Goal: Task Accomplishment & Management: Use online tool/utility

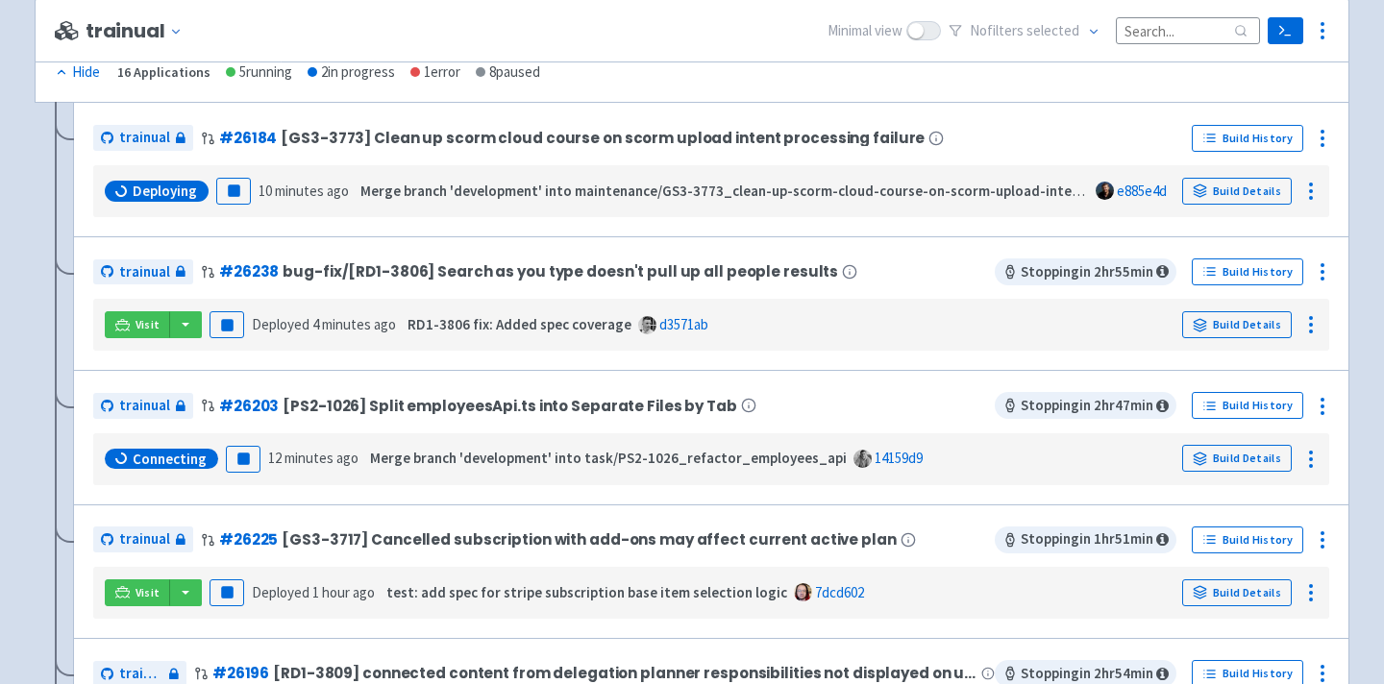
scroll to position [397, 0]
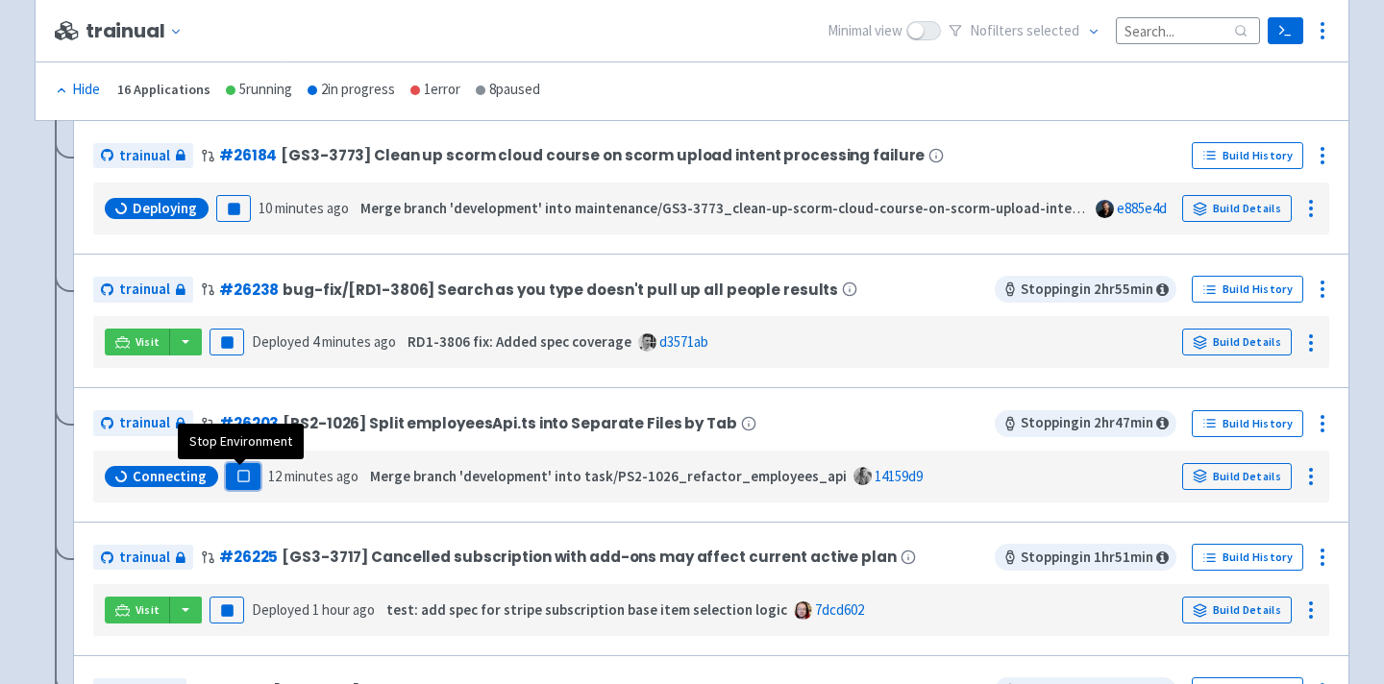
click at [237, 474] on rect "button" at bounding box center [242, 476] width 11 height 11
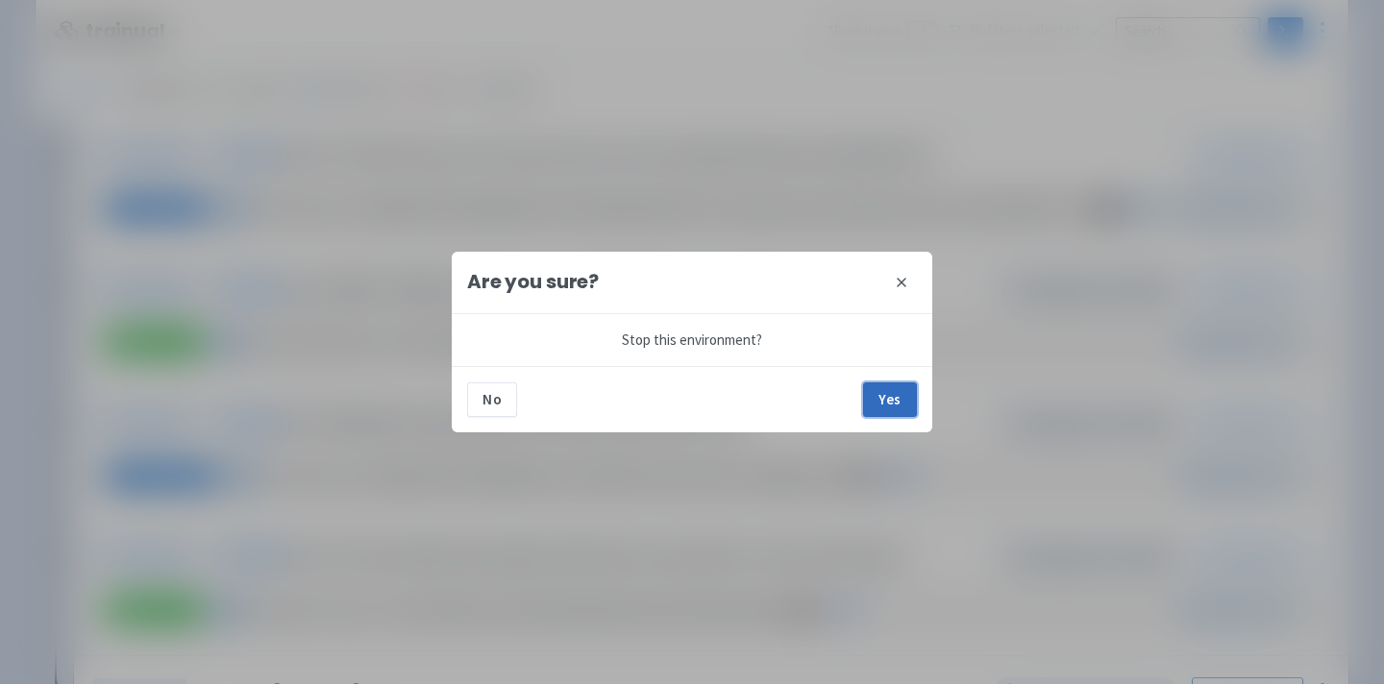
click at [890, 383] on button "Yes" at bounding box center [890, 400] width 54 height 35
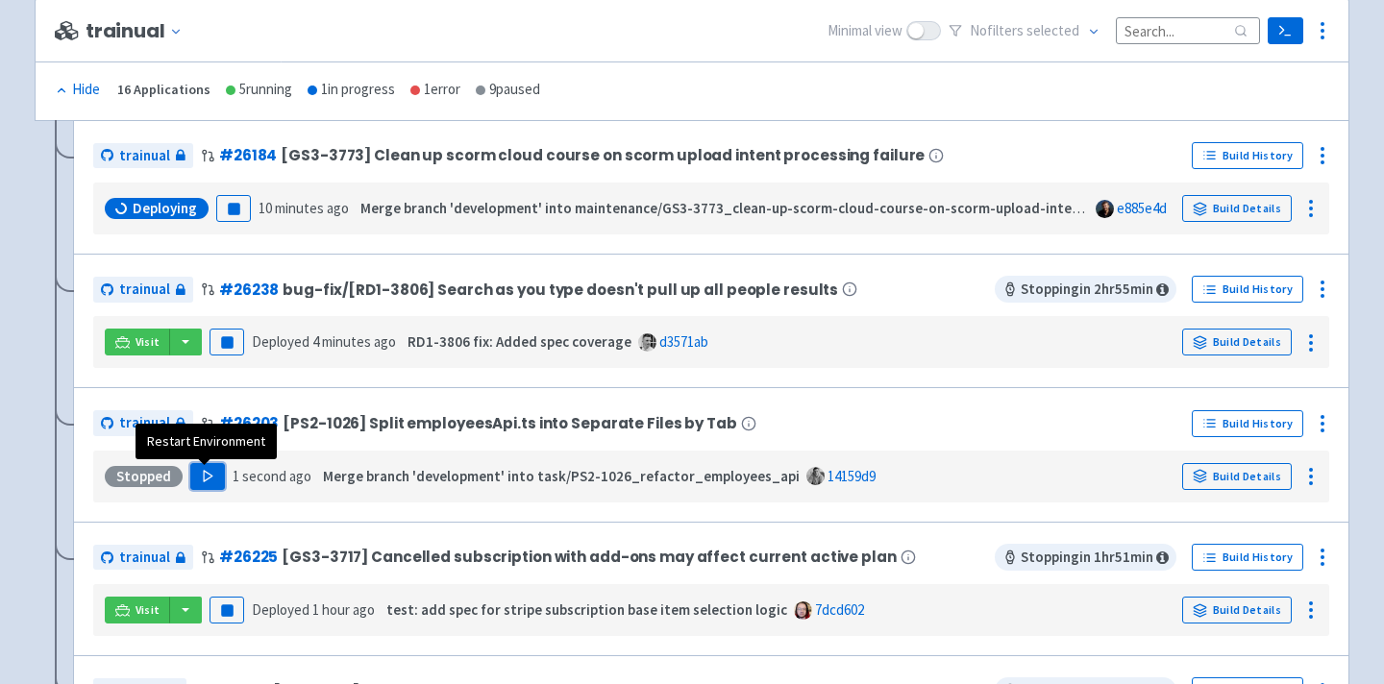
click at [207, 489] on button "Play" at bounding box center [207, 476] width 35 height 27
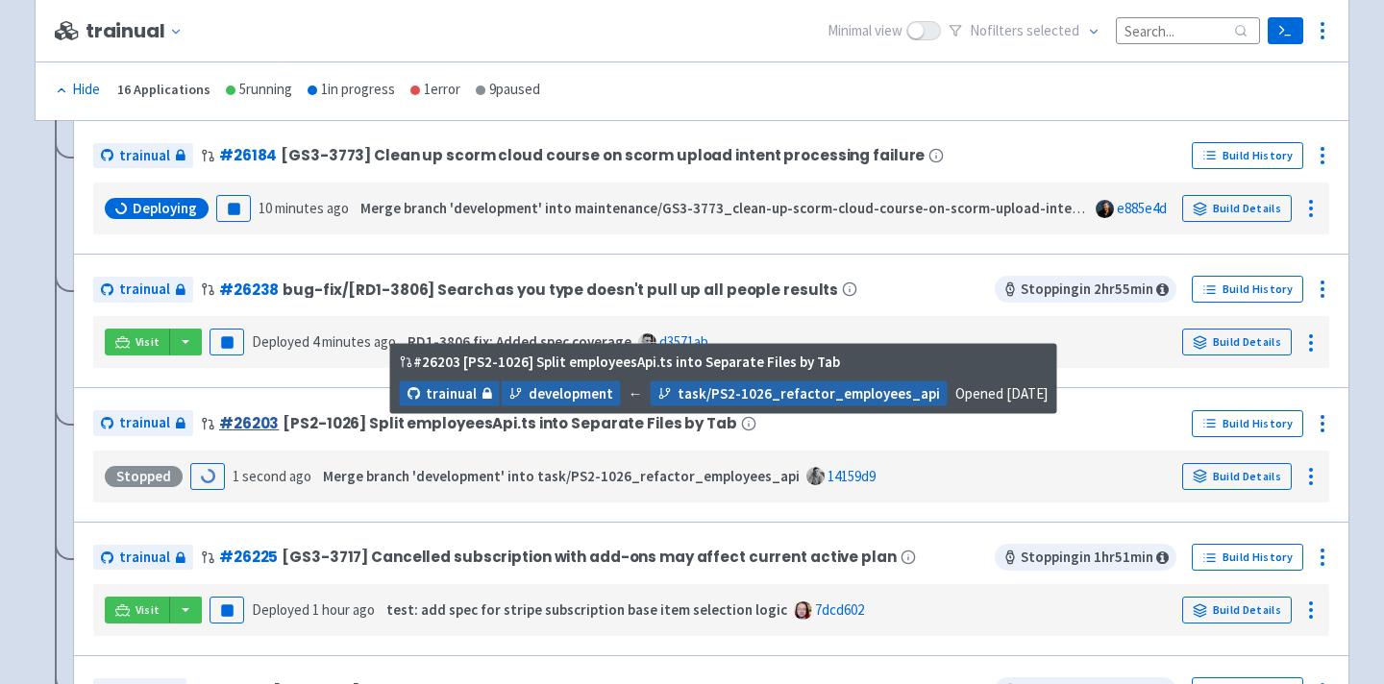
click at [247, 426] on link "# 26203" at bounding box center [249, 423] width 60 height 20
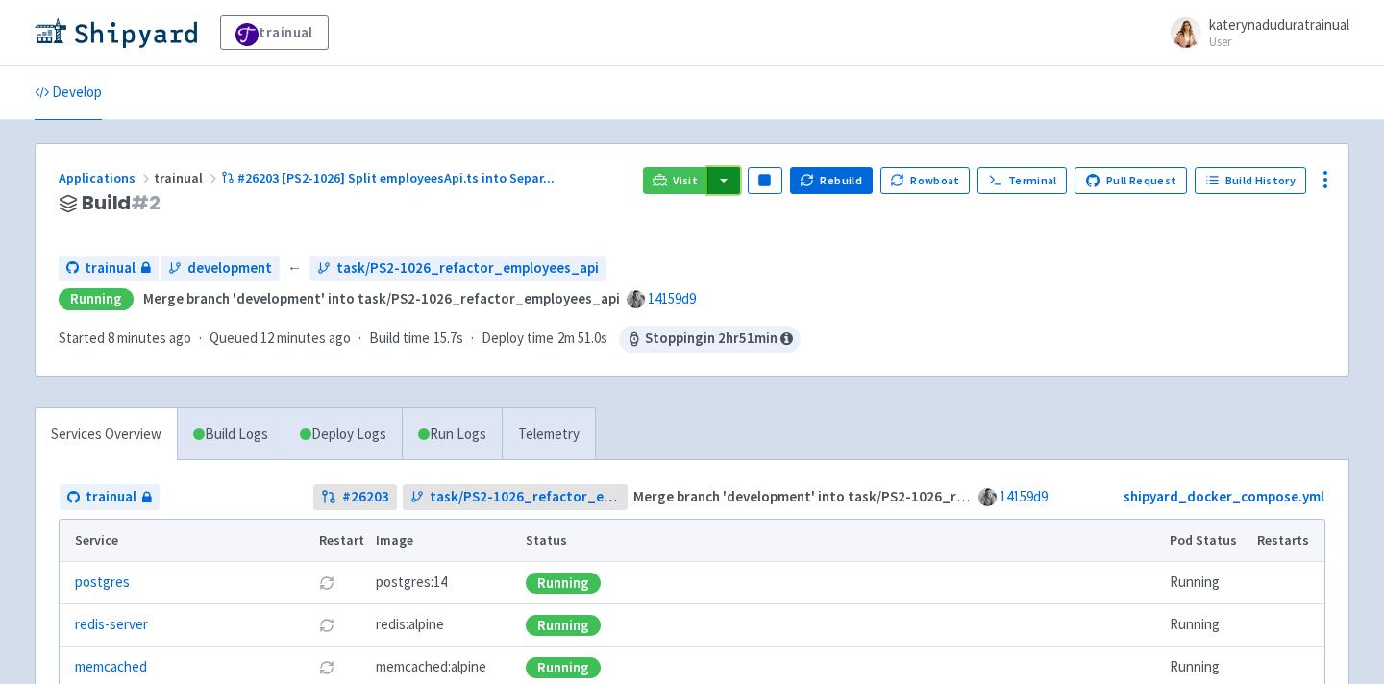
click at [739, 188] on button "button" at bounding box center [723, 180] width 33 height 27
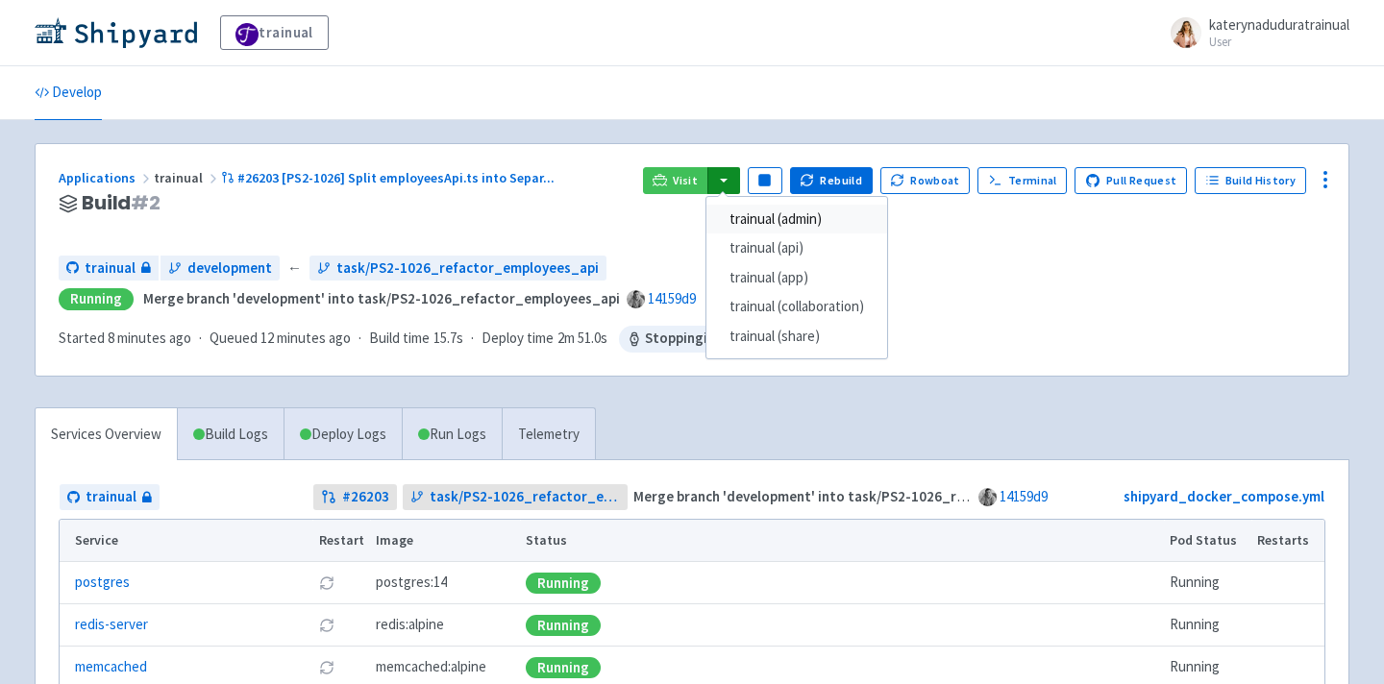
click at [875, 222] on link "trainual (admin)" at bounding box center [796, 220] width 181 height 30
